Goal: Complete application form

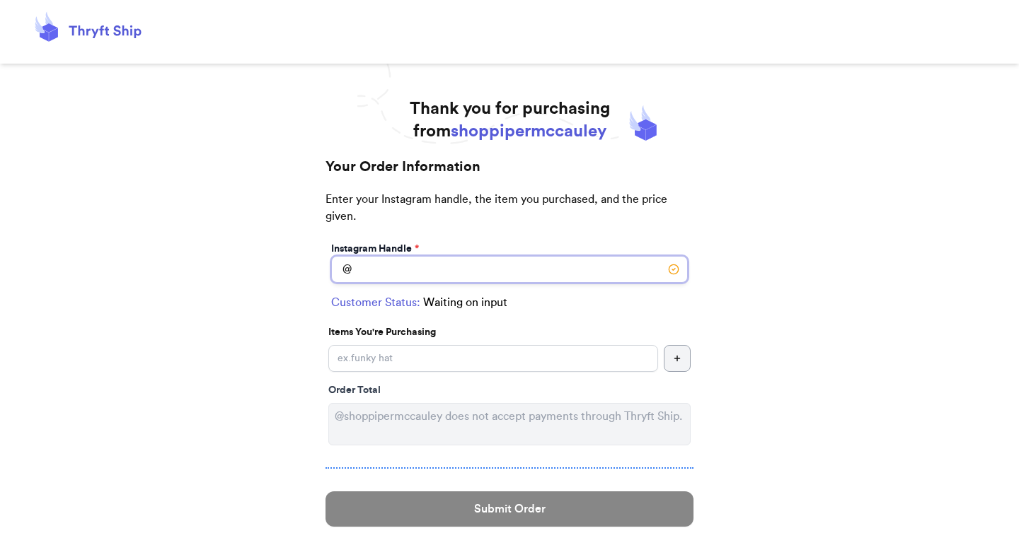
click at [420, 269] on input "Instagram Handle *" at bounding box center [509, 269] width 357 height 27
type input "emgosch"
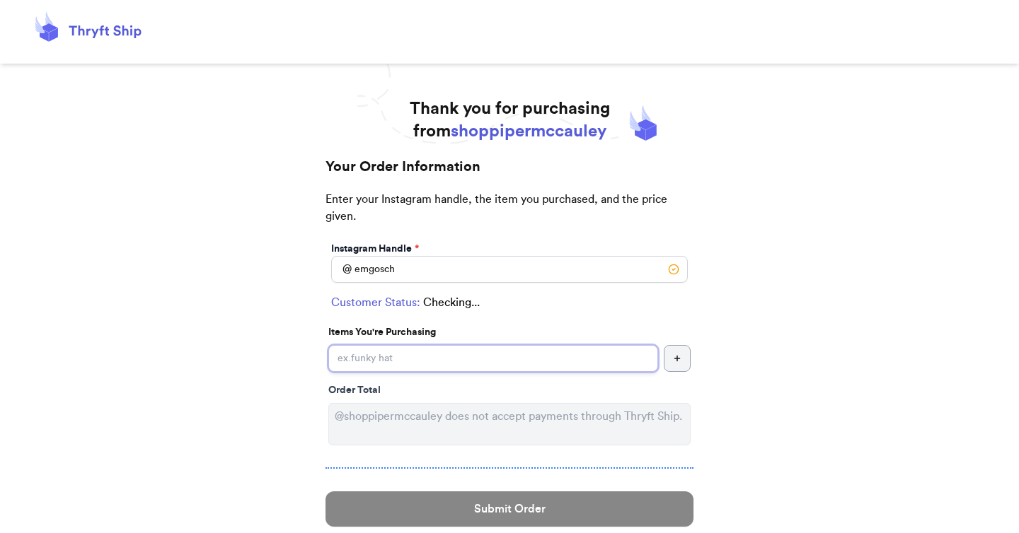
click at [408, 353] on input "Instagram Handle *" at bounding box center [493, 358] width 330 height 27
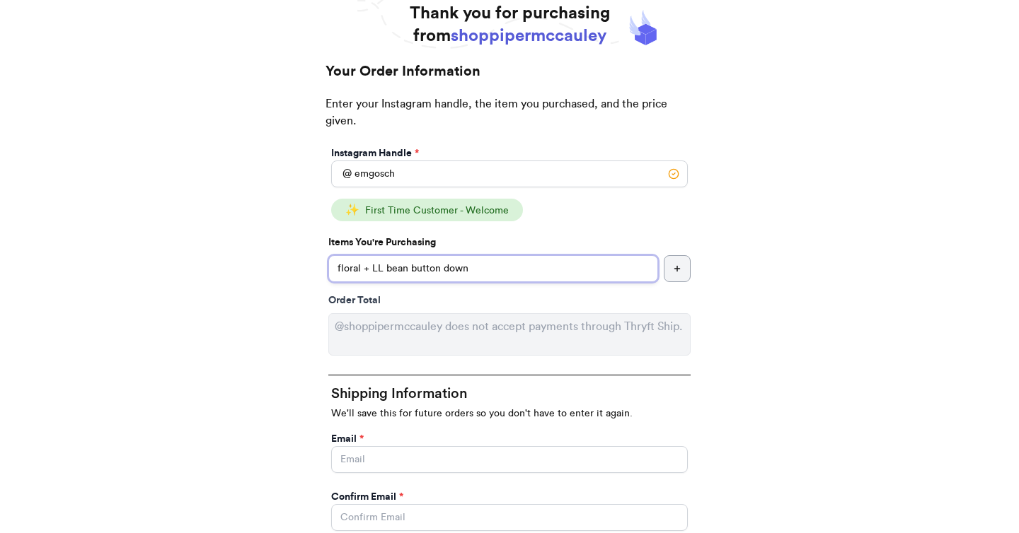
scroll to position [99, 0]
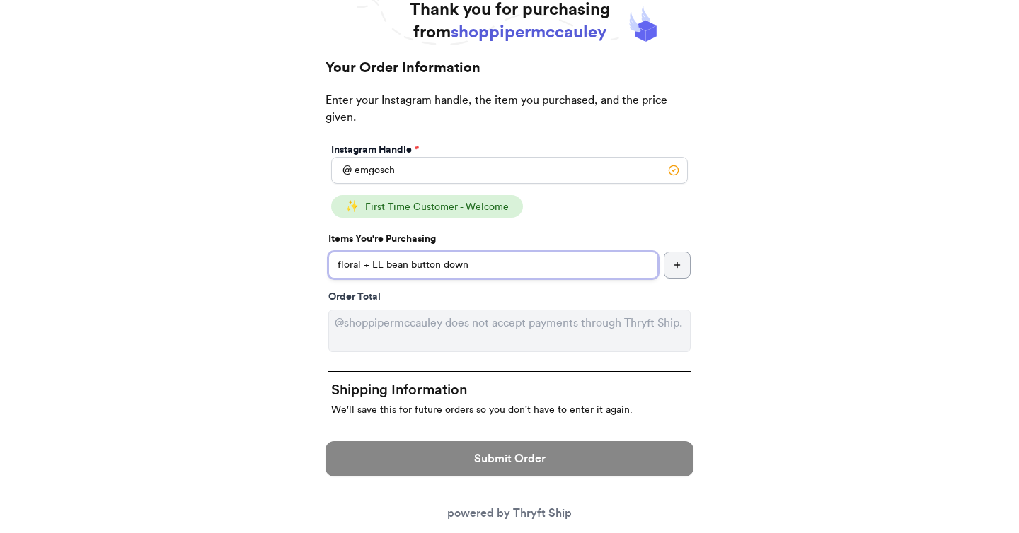
type input "floral + LL bean button down"
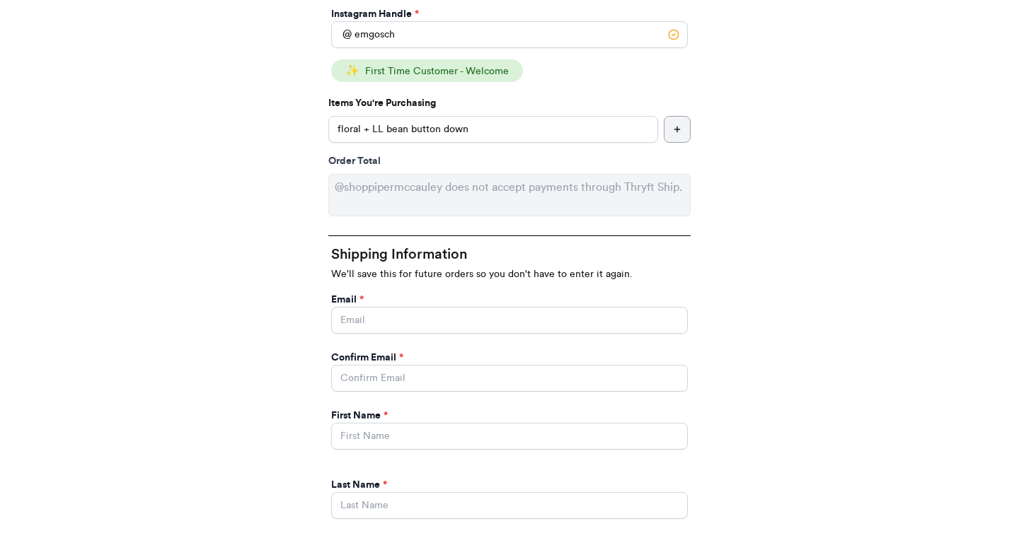
scroll to position [265, 0]
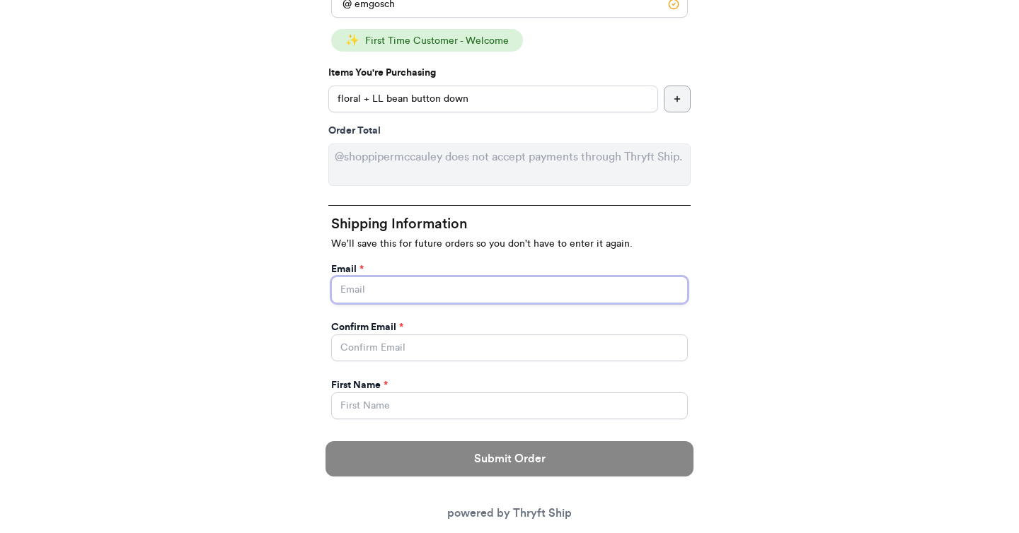
click at [398, 296] on input "Instagram Handle *" at bounding box center [509, 290] width 357 height 27
type input "[EMAIL_ADDRESS][DOMAIN_NAME]"
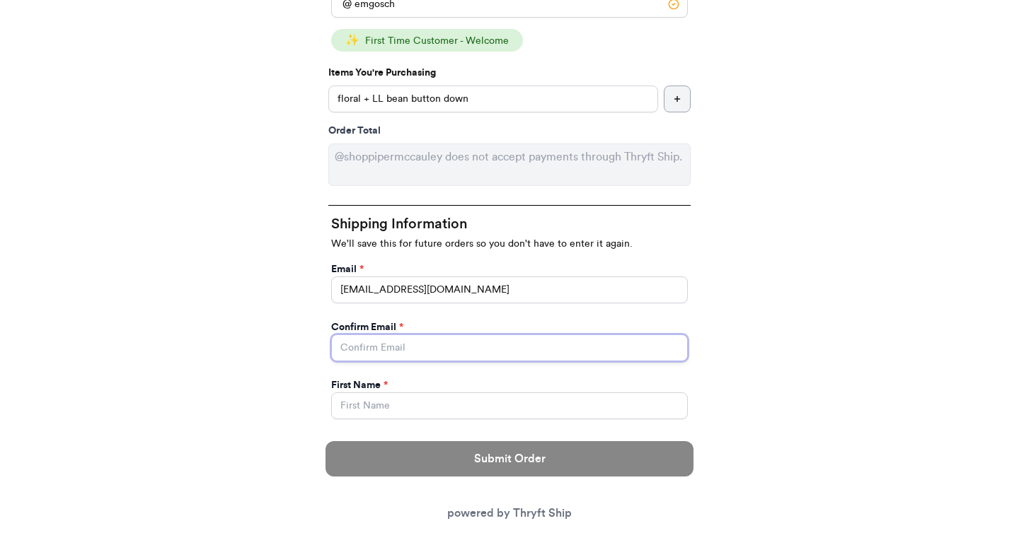
click at [403, 339] on input "Instagram Handle *" at bounding box center [509, 348] width 357 height 27
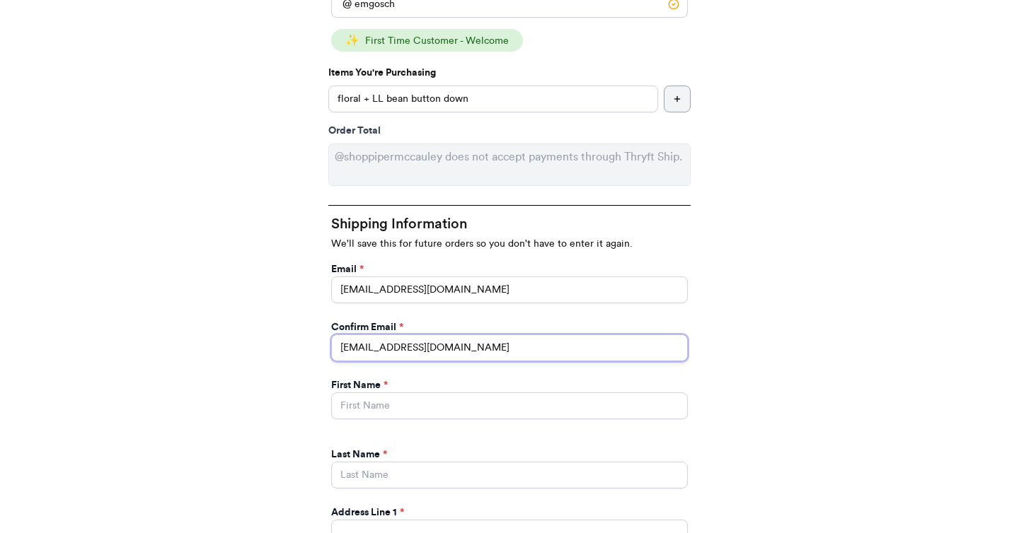
scroll to position [383, 0]
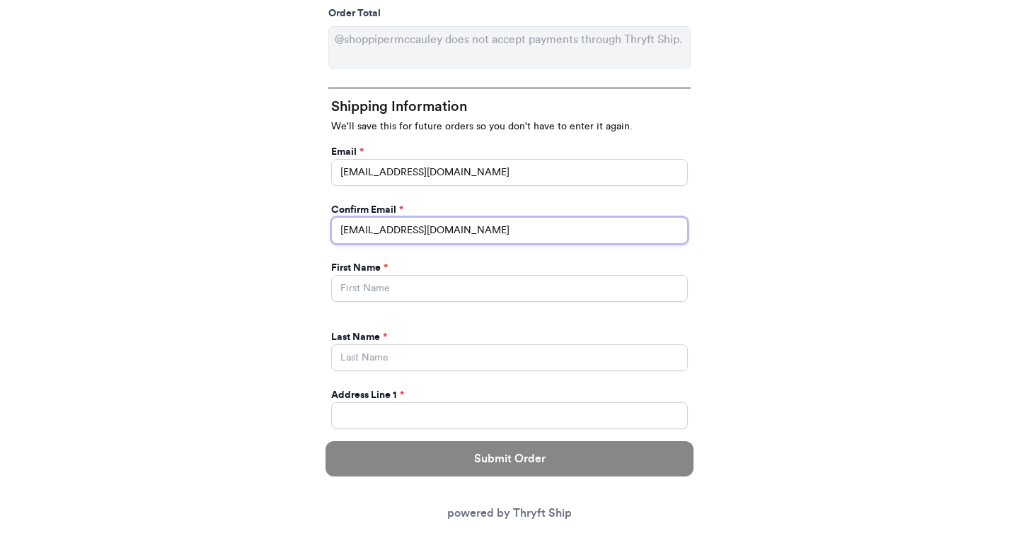
type input "[EMAIL_ADDRESS][DOMAIN_NAME]"
click at [389, 285] on input "Instagram Handle *" at bounding box center [509, 288] width 357 height 27
type input "[PERSON_NAME]"
click at [392, 356] on input "Instagram Handle *" at bounding box center [509, 358] width 357 height 27
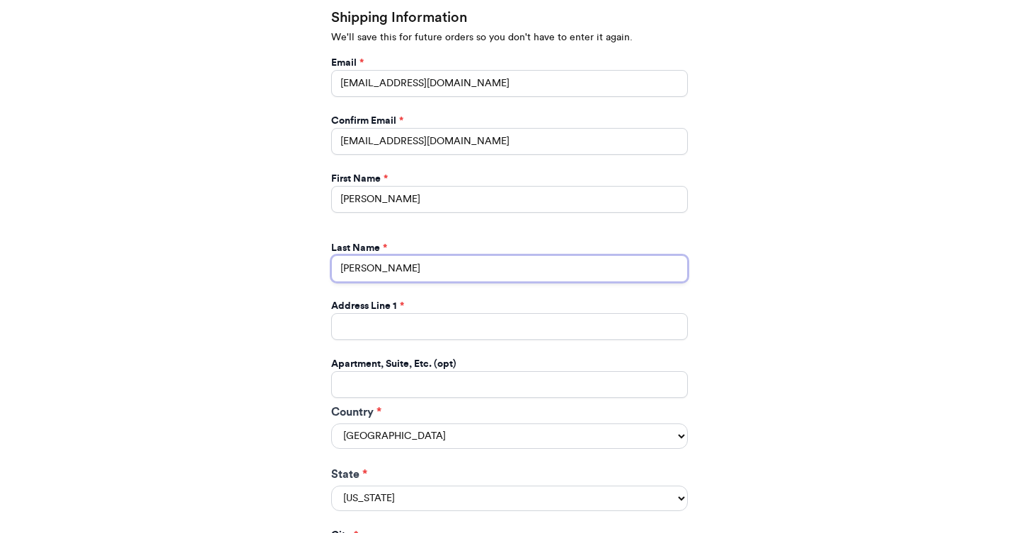
scroll to position [482, 0]
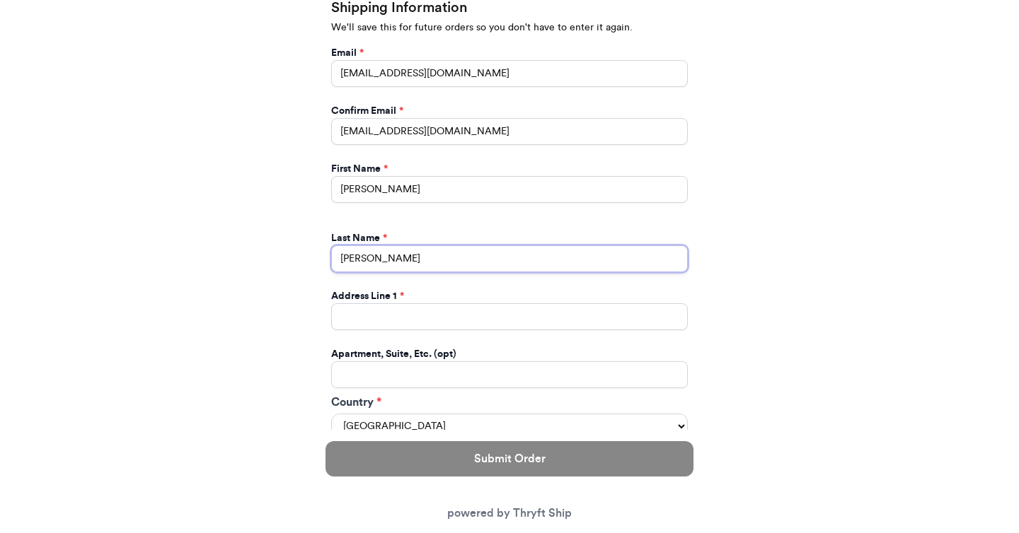
type input "[PERSON_NAME]"
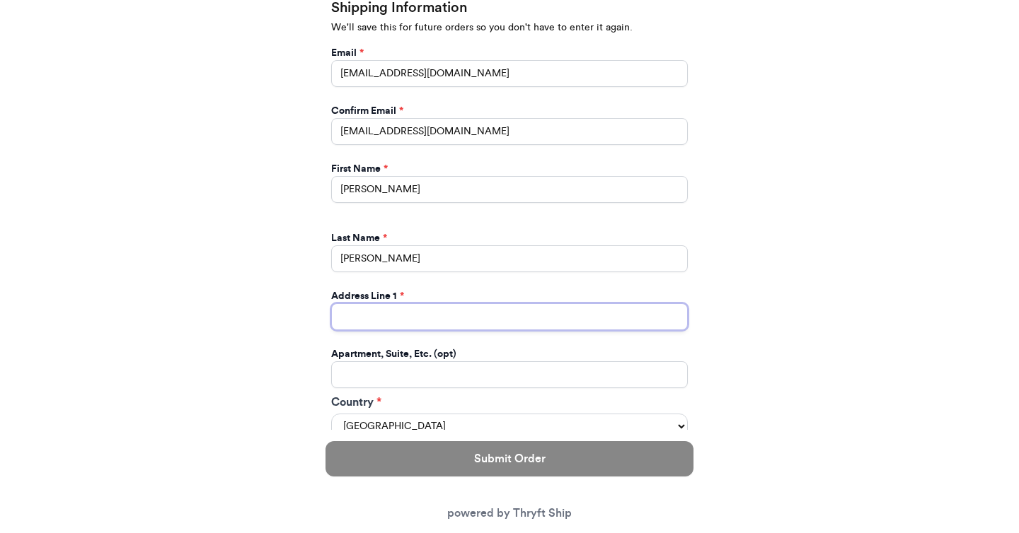
click at [400, 311] on input "Instagram Handle *" at bounding box center [509, 316] width 357 height 27
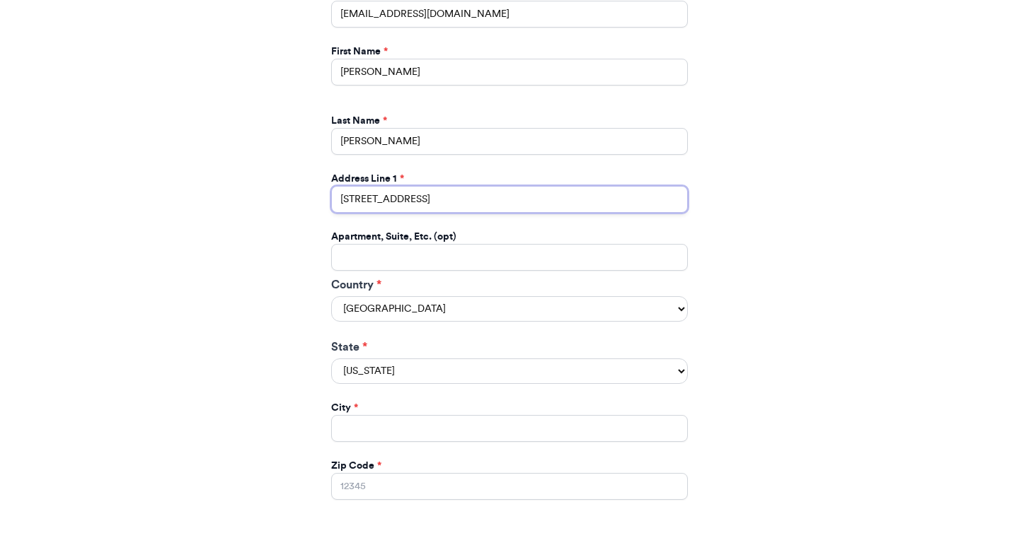
scroll to position [606, 0]
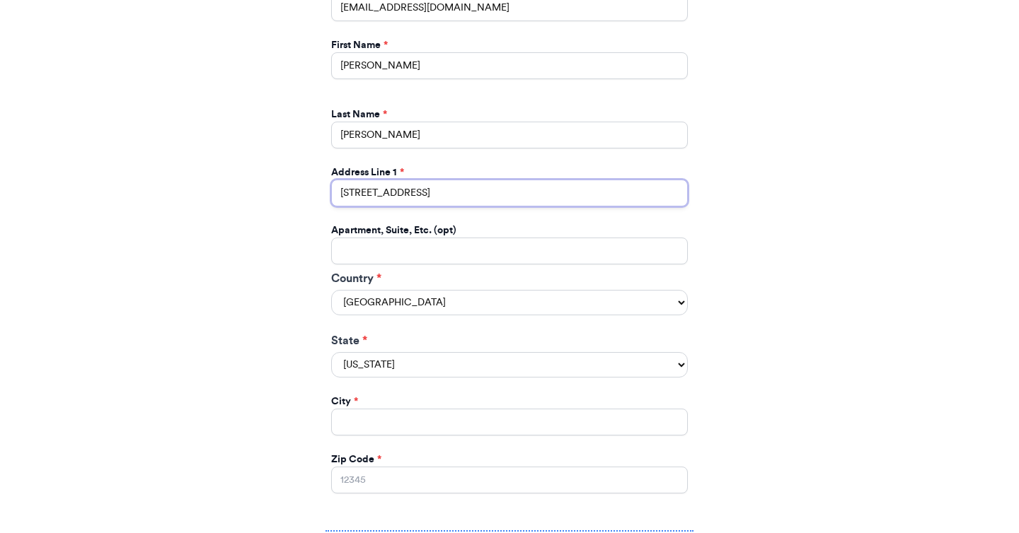
type input "[STREET_ADDRESS]"
click at [379, 361] on select "[US_STATE] [US_STATE] [US_STATE] [US_STATE] [US_STATE] [US_STATE] [US_STATE] [U…" at bounding box center [509, 364] width 357 height 25
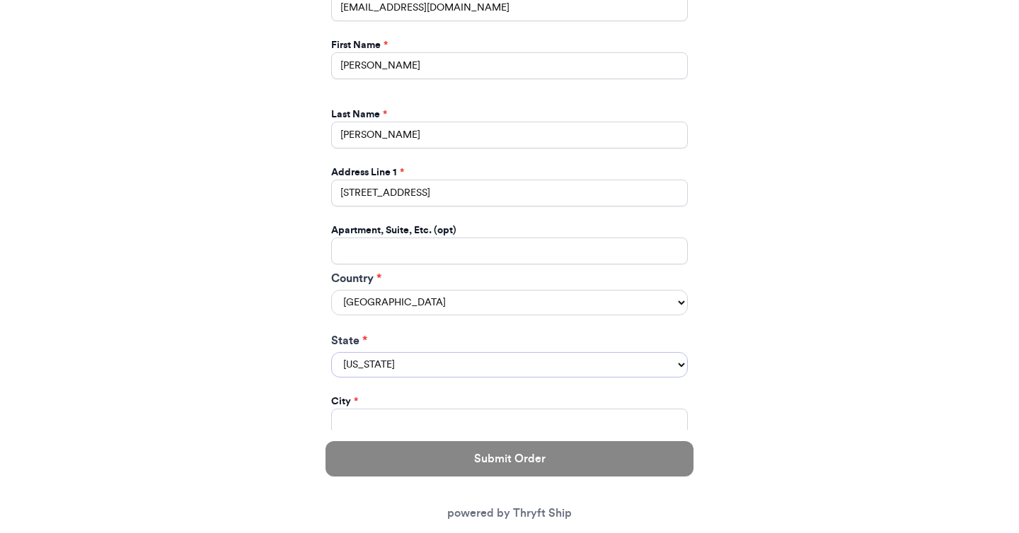
select select "WI"
click at [331, 354] on select "[US_STATE] [US_STATE] [US_STATE] [US_STATE] [US_STATE] [US_STATE] [US_STATE] [U…" at bounding box center [509, 364] width 357 height 25
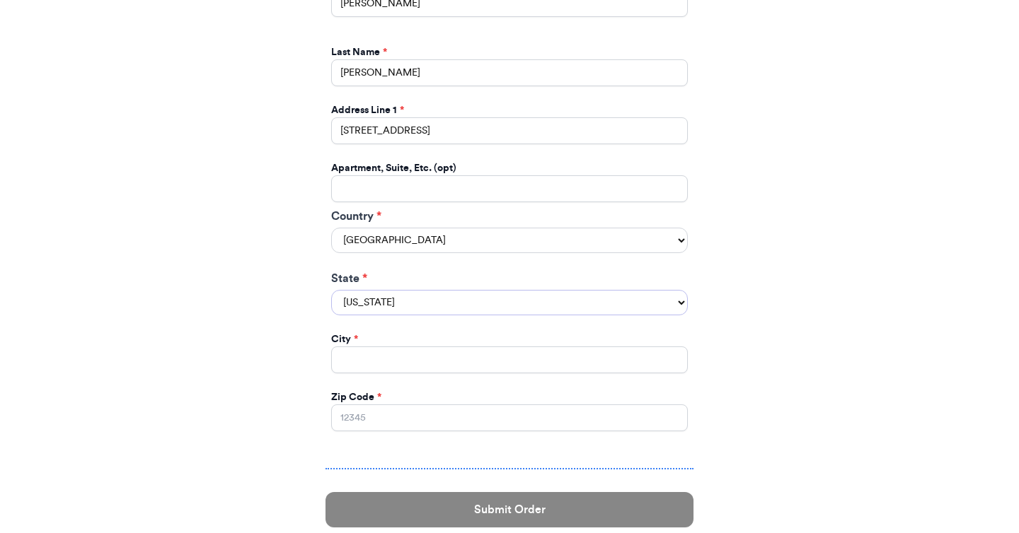
scroll to position [695, 0]
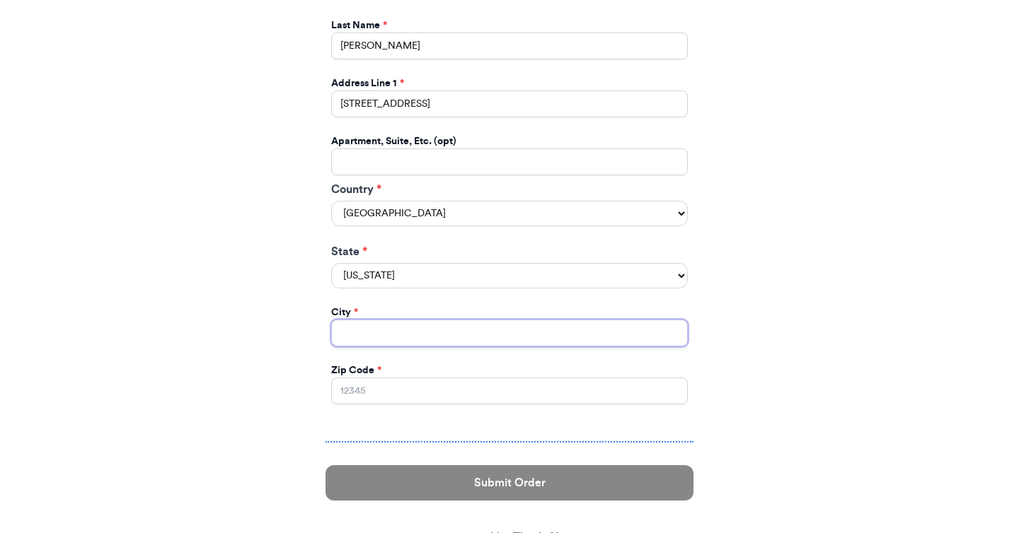
click at [371, 335] on input "Instagram Handle *" at bounding box center [509, 333] width 357 height 27
type input "[GEOGRAPHIC_DATA]"
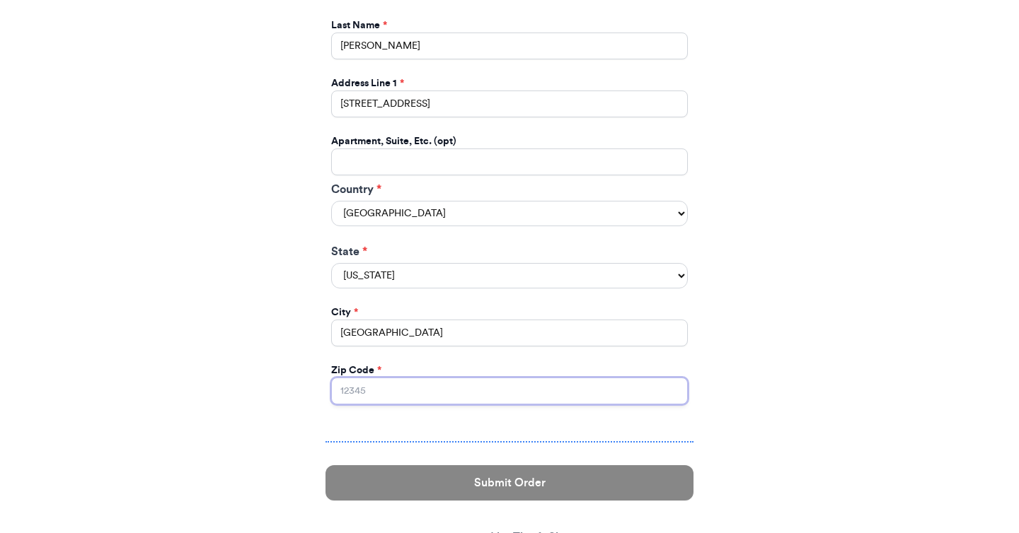
click at [366, 398] on input "Zip Code *" at bounding box center [509, 391] width 357 height 27
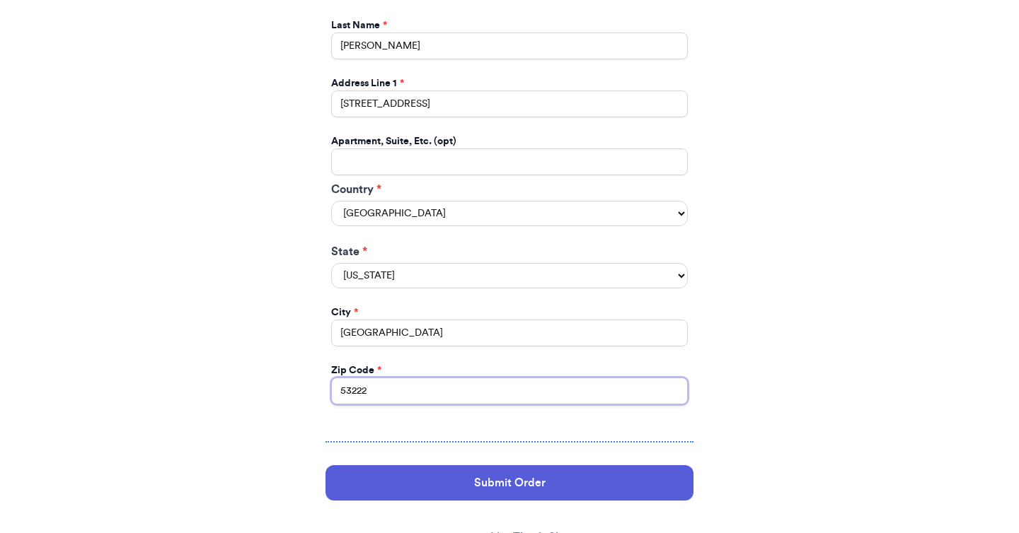
type input "53222"
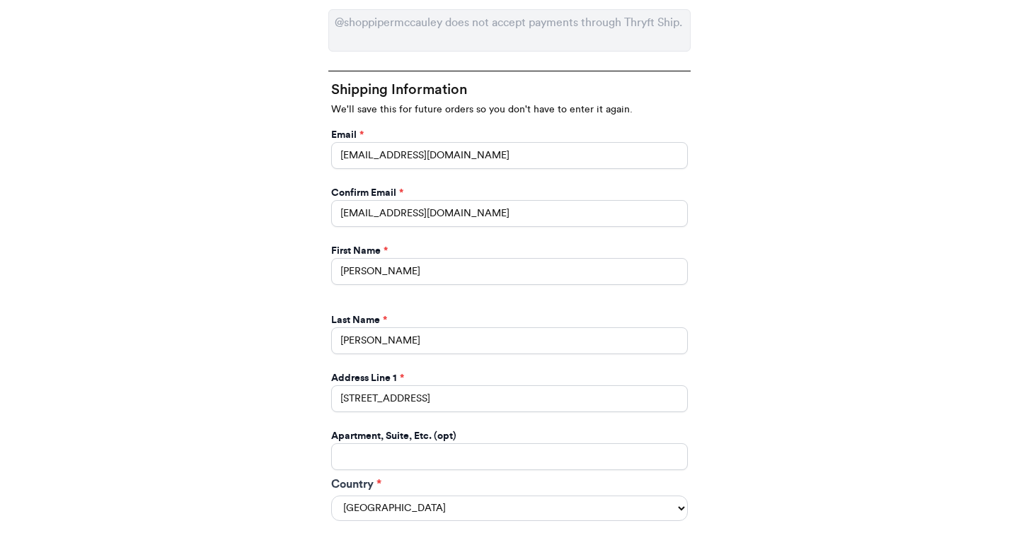
scroll to position [751, 0]
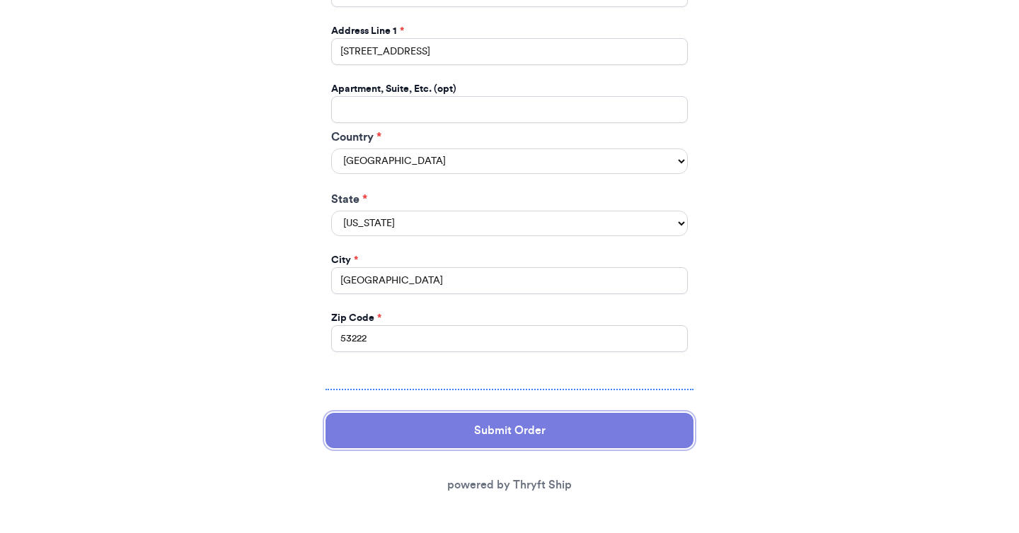
click at [436, 434] on button "Submit Order" at bounding box center [509, 430] width 368 height 35
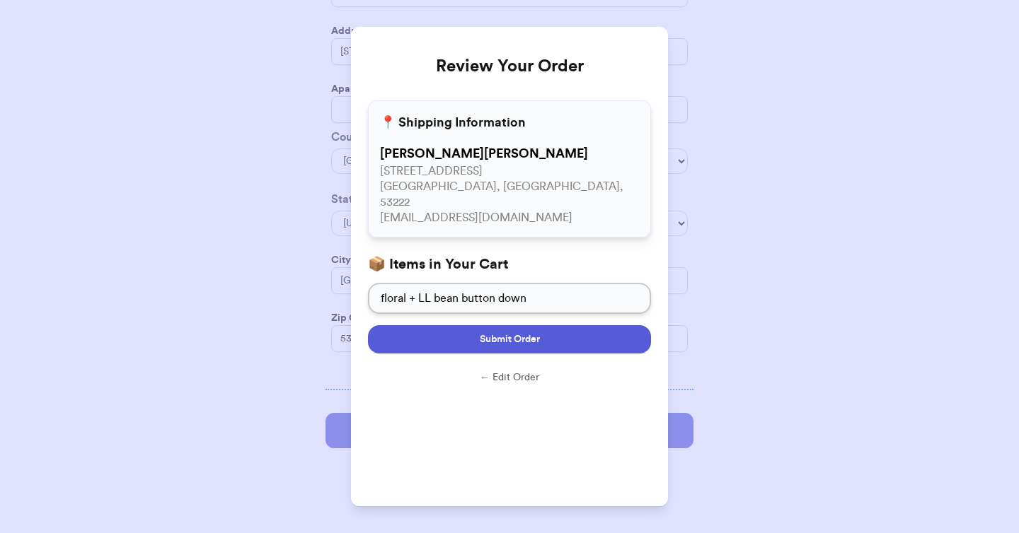
click at [495, 332] on span "Submit Order" at bounding box center [510, 339] width 60 height 14
